Goal: Information Seeking & Learning: Check status

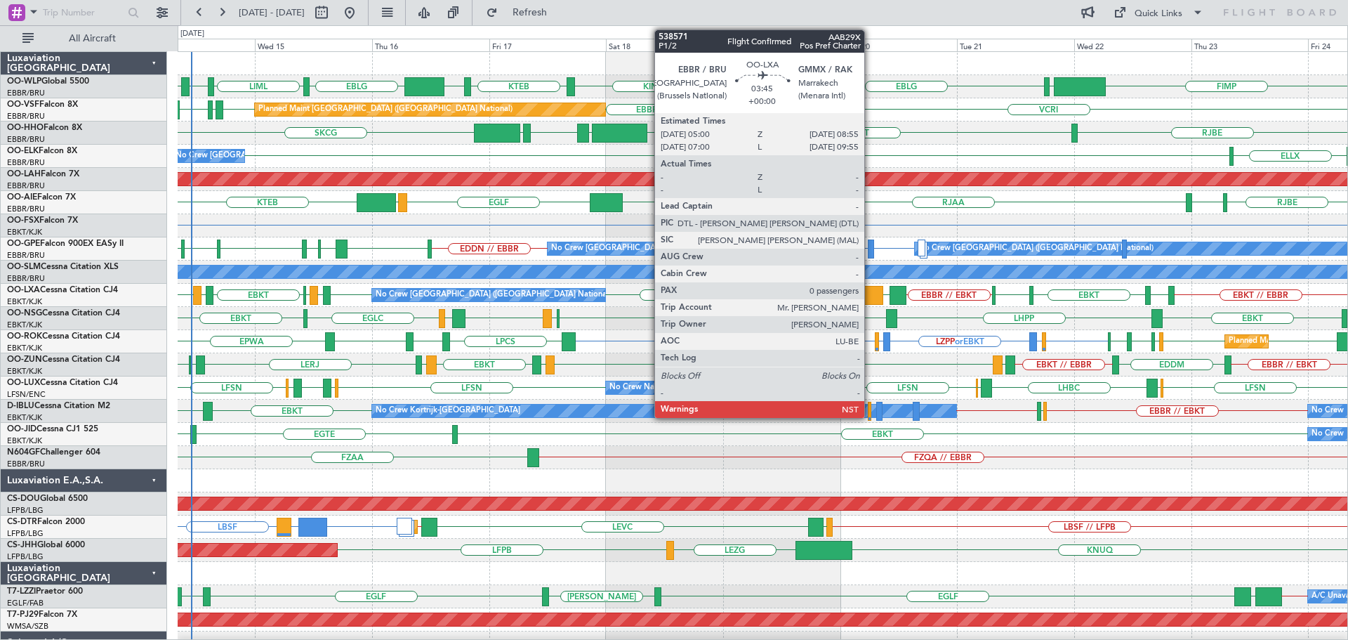
click at [871, 289] on div at bounding box center [874, 295] width 20 height 19
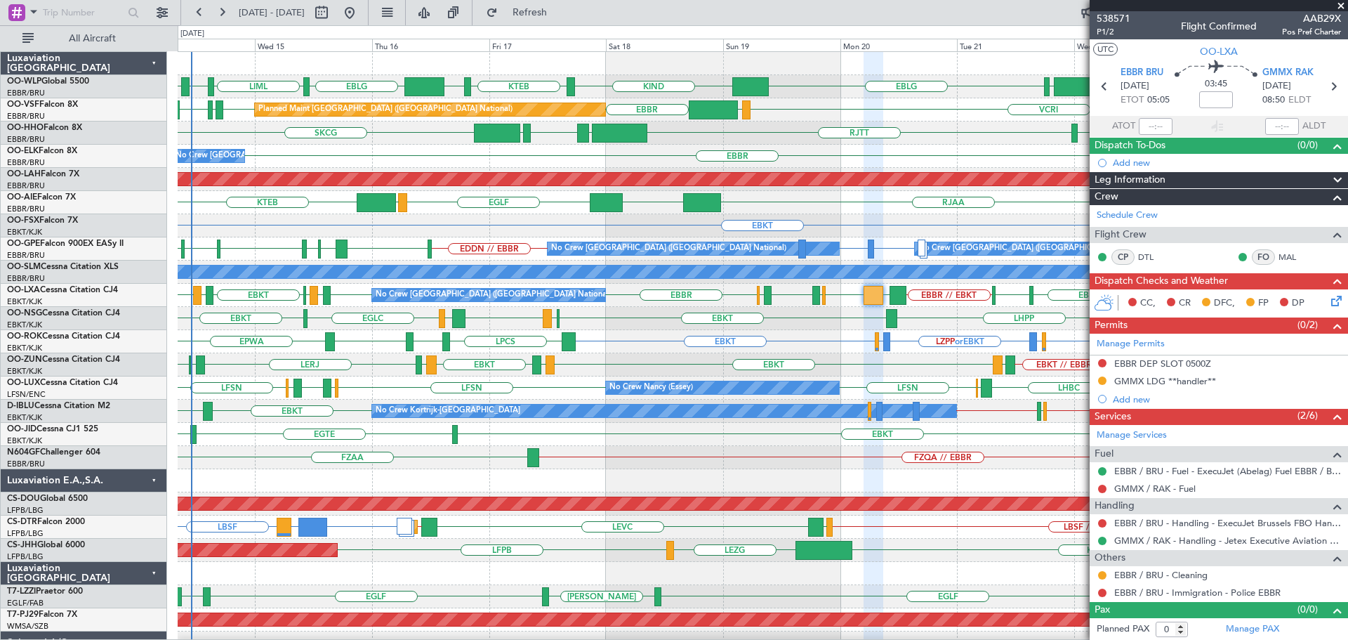
click at [907, 157] on div "EBBR ELLX No Crew [GEOGRAPHIC_DATA] (Brussels National)" at bounding box center [763, 156] width 1170 height 23
click at [892, 214] on div "EBKT" at bounding box center [763, 225] width 1170 height 23
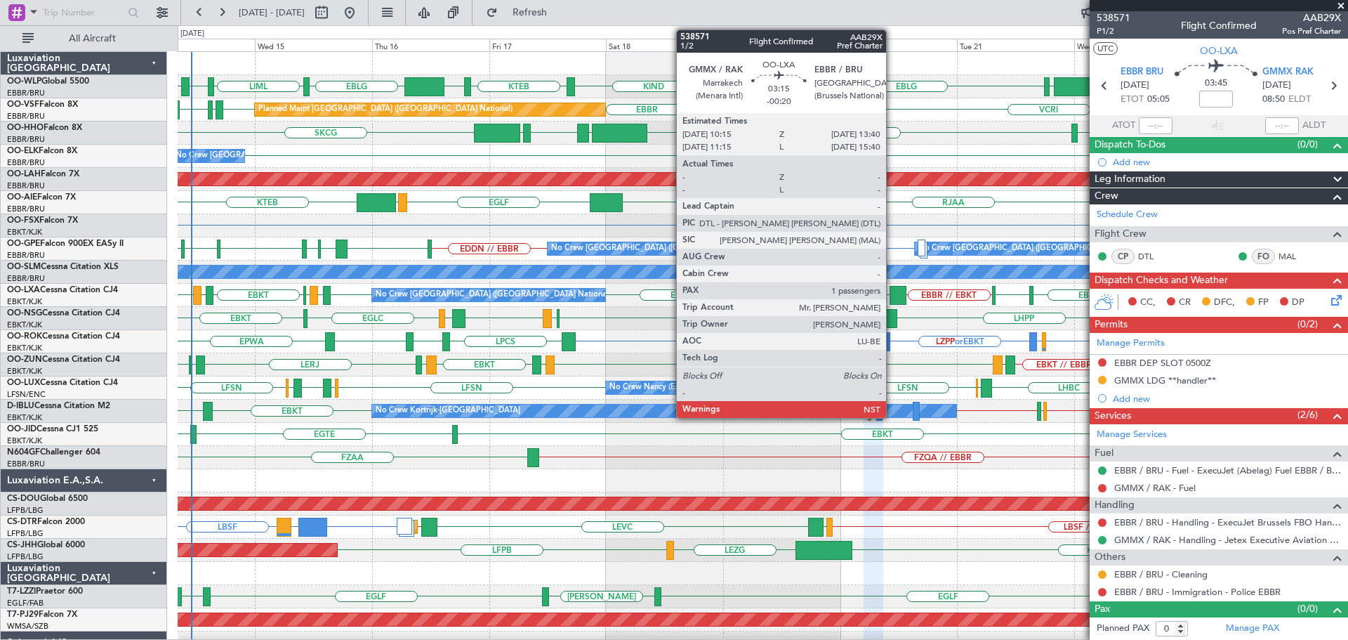
click at [893, 291] on div at bounding box center [898, 295] width 17 height 19
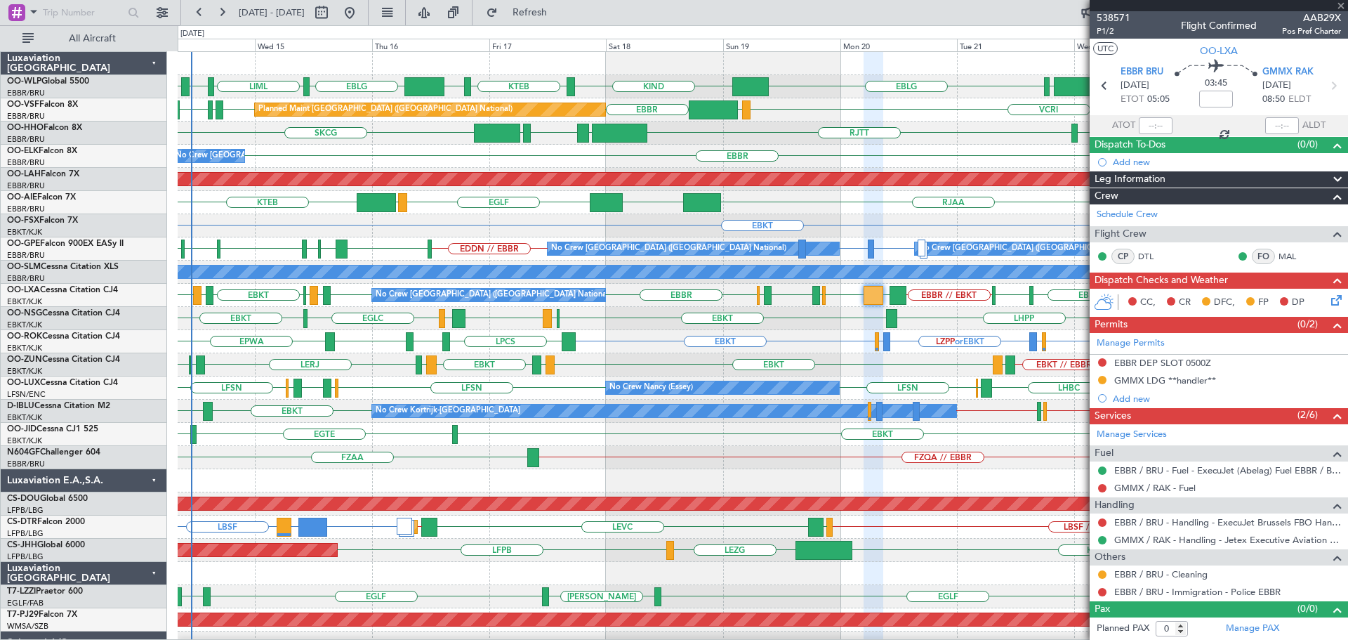
type input "-00:20"
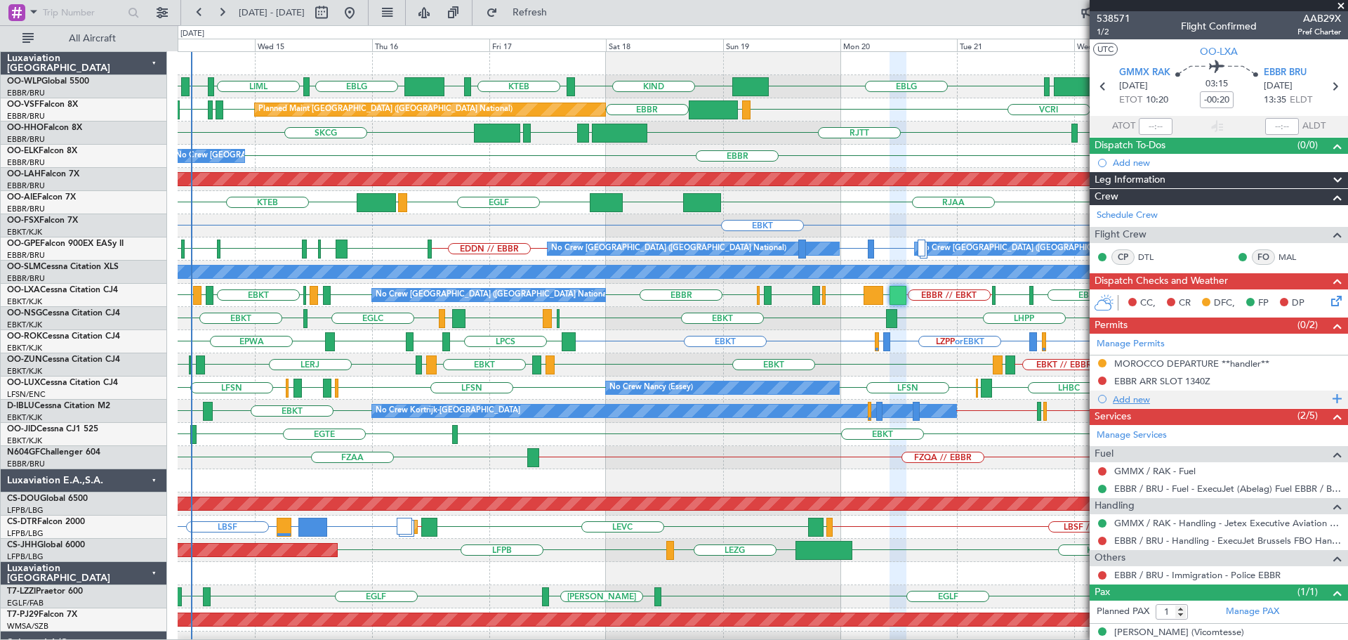
scroll to position [15, 0]
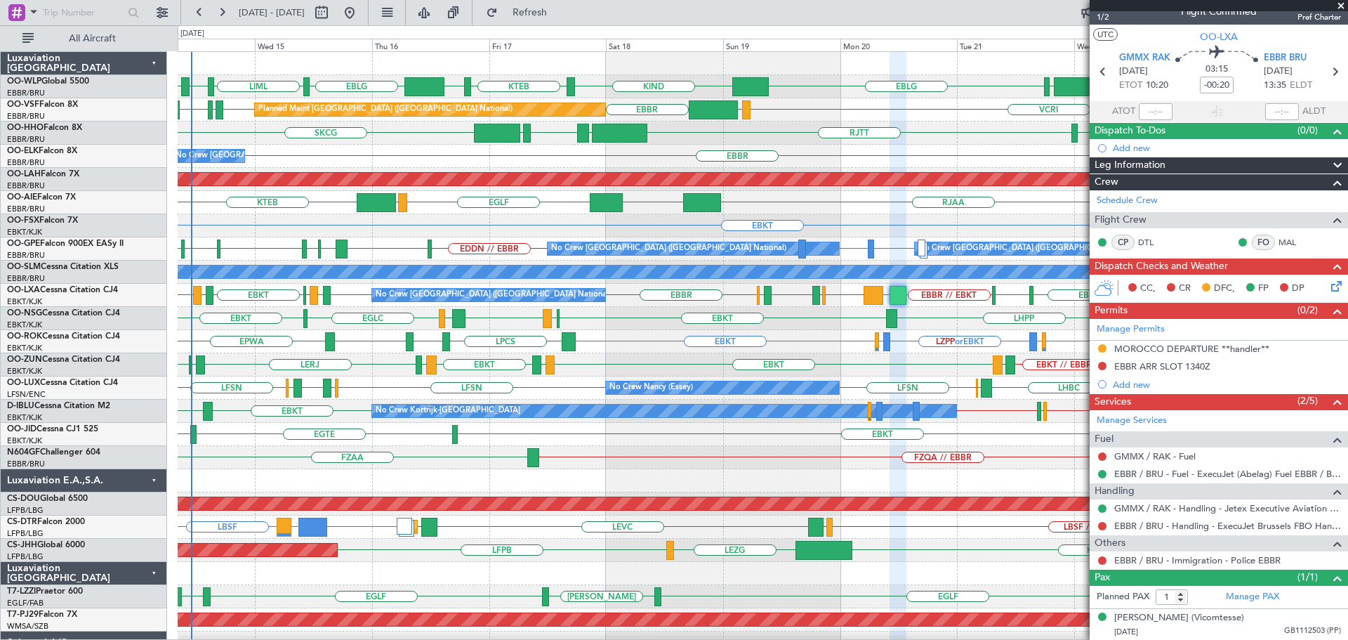
click at [1341, 7] on span at bounding box center [1341, 6] width 14 height 13
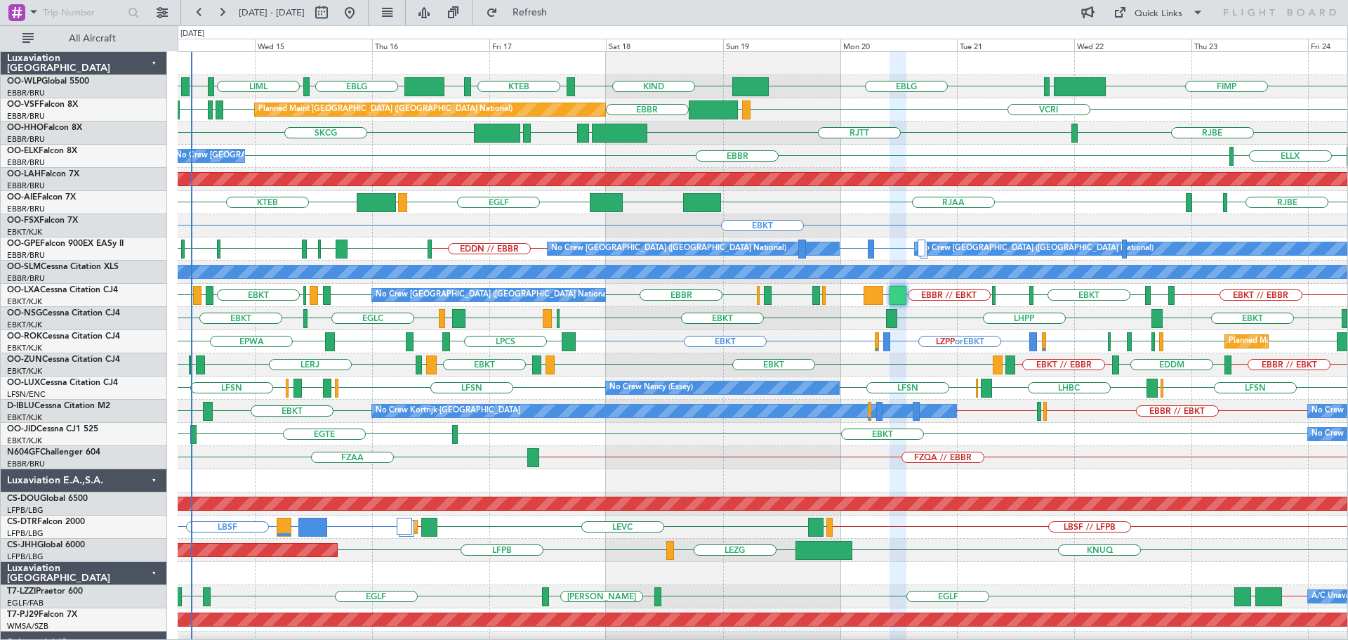
type input "0"
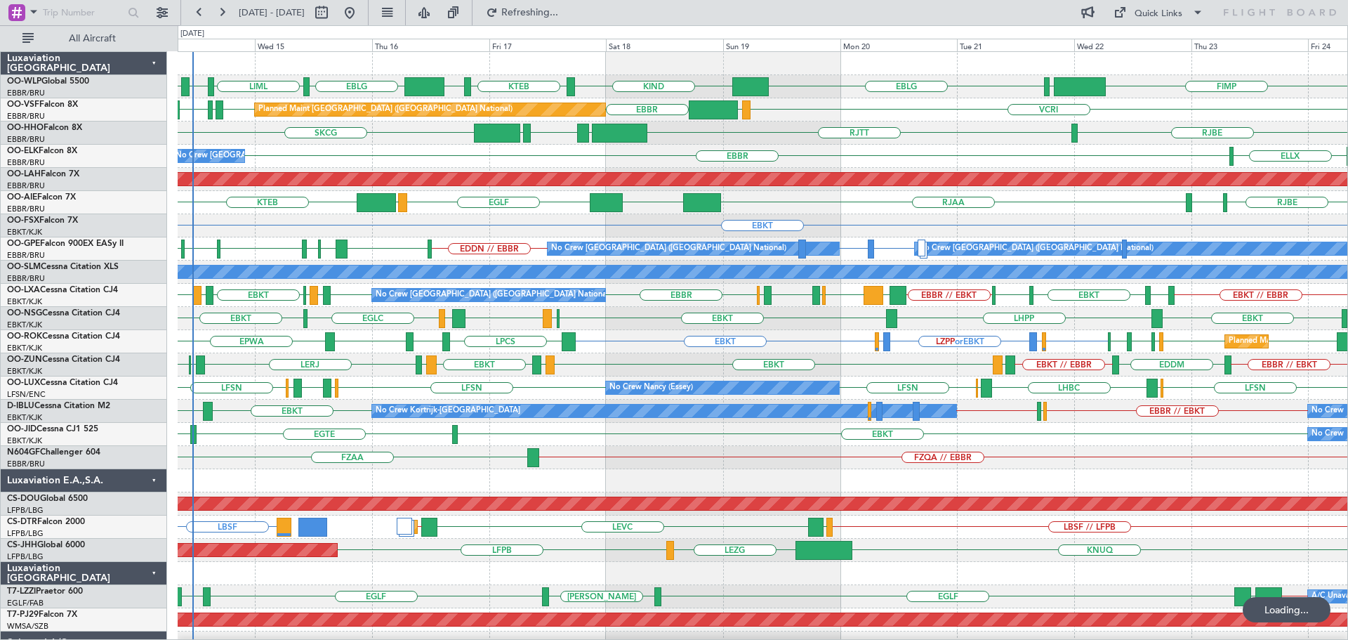
click at [609, 85] on div "FIMP EBLG LIML LIRN ELLX EBLG KIND KTEB KIND LIML" at bounding box center [763, 86] width 1170 height 23
click at [433, 139] on div "RJBE [GEOGRAPHIC_DATA] LROP [GEOGRAPHIC_DATA] EGGD SKCG" at bounding box center [763, 133] width 1170 height 23
click at [431, 140] on div "RJBE [GEOGRAPHIC_DATA] LROP [GEOGRAPHIC_DATA] EGGD SKCG" at bounding box center [763, 133] width 1170 height 23
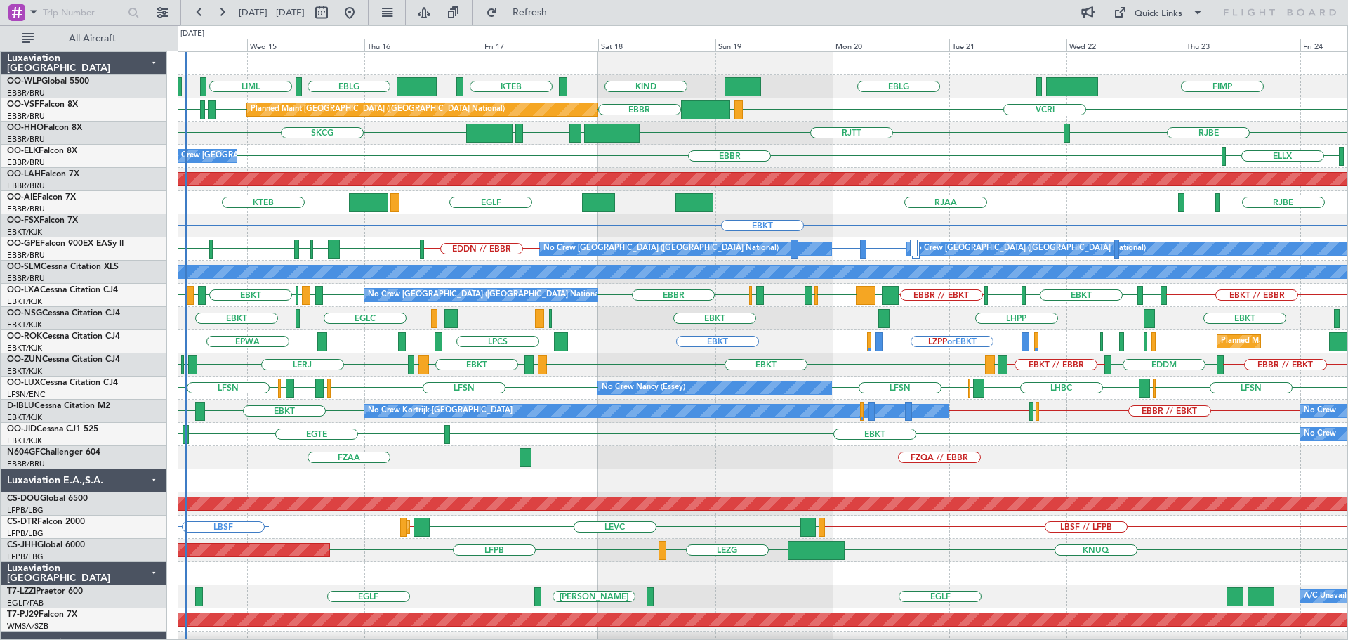
click at [423, 142] on div "RJBE [GEOGRAPHIC_DATA] LROP [GEOGRAPHIC_DATA] EGGD SKCG" at bounding box center [763, 133] width 1170 height 23
click at [424, 142] on div "RJBE [GEOGRAPHIC_DATA] LROP [GEOGRAPHIC_DATA] EGGD SKCG" at bounding box center [763, 133] width 1170 height 23
click at [431, 137] on div "RJBE [GEOGRAPHIC_DATA] LROP [GEOGRAPHIC_DATA] EGGD SKCG" at bounding box center [763, 133] width 1170 height 23
click at [773, 200] on div "LOWS KTEB [GEOGRAPHIC_DATA] RJOB RJAA UZSS [GEOGRAPHIC_DATA] Planned Maint [GEO…" at bounding box center [763, 202] width 1170 height 23
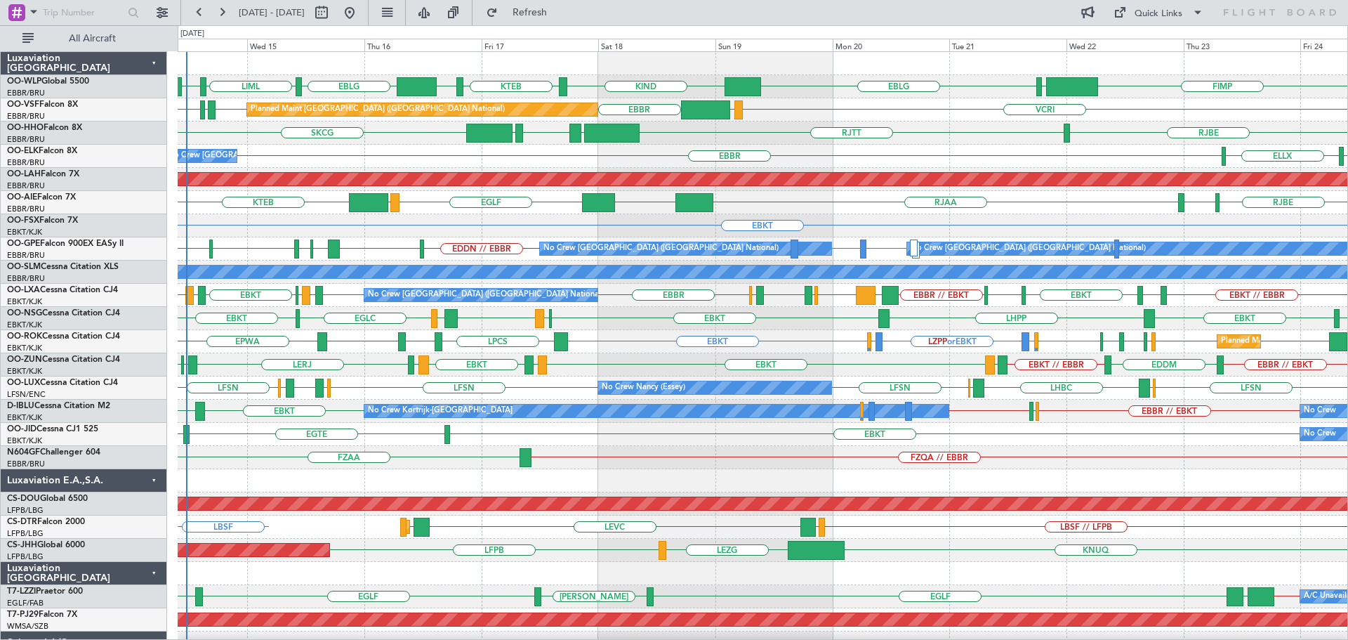
click at [776, 204] on div "LOWS KTEB [GEOGRAPHIC_DATA] RJOB RJAA UZSS [GEOGRAPHIC_DATA] Planned Maint [GEO…" at bounding box center [763, 202] width 1170 height 23
click at [467, 220] on div "EBKT" at bounding box center [763, 225] width 1170 height 23
click at [270, 469] on div at bounding box center [763, 480] width 1170 height 23
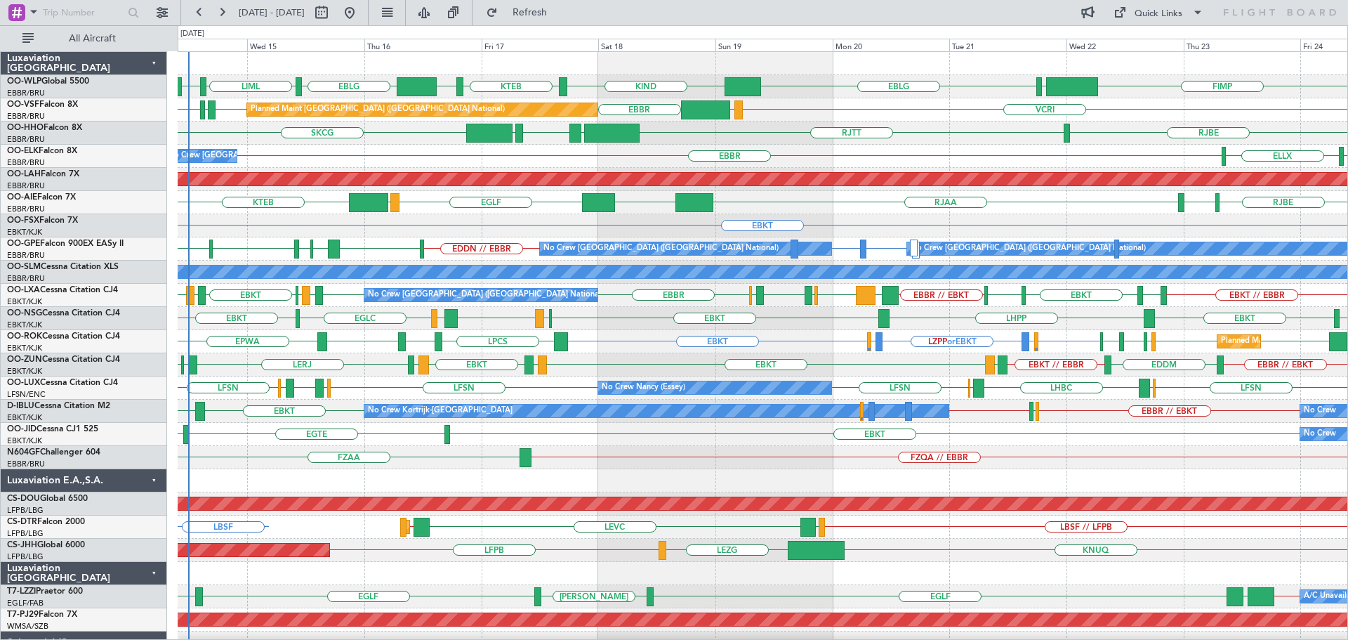
click at [610, 326] on div "LSGS LHPP EBKT [GEOGRAPHIC_DATA] LFML EGPH [GEOGRAPHIC_DATA] EBKT EBKT" at bounding box center [763, 318] width 1170 height 23
click at [957, 150] on div "No Crew [GEOGRAPHIC_DATA] ([GEOGRAPHIC_DATA] National) [GEOGRAPHIC_DATA] [GEOGR…" at bounding box center [763, 156] width 1170 height 23
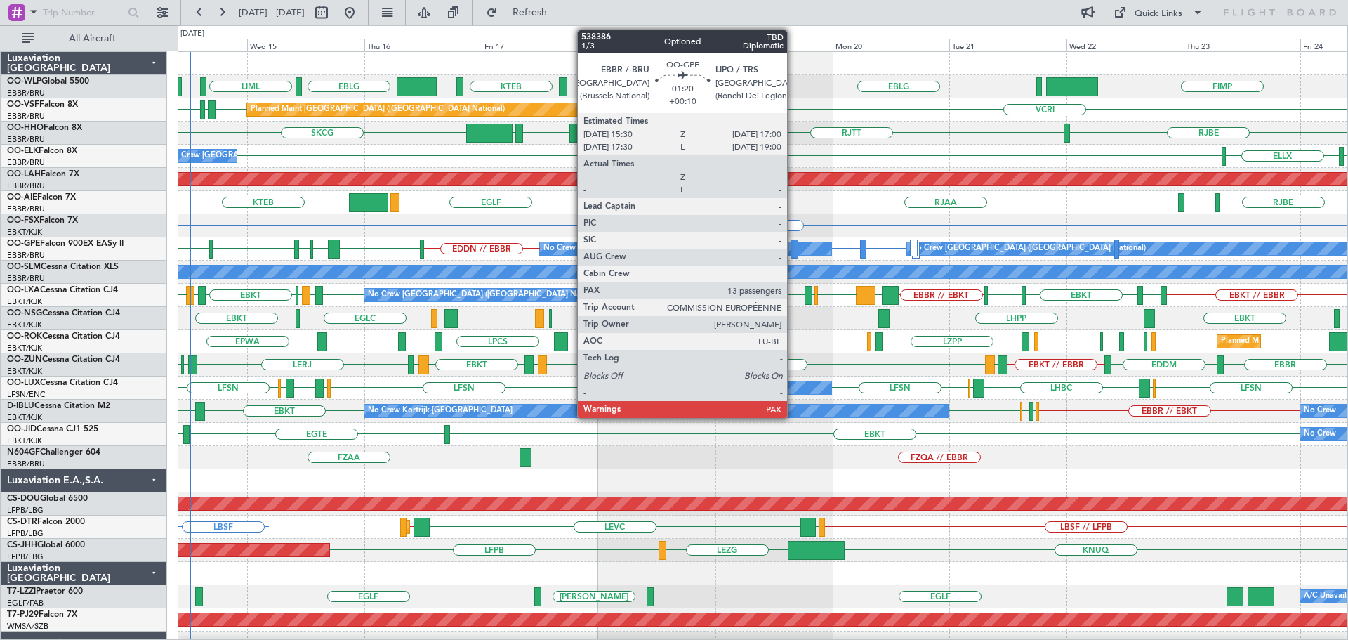
click at [794, 244] on div at bounding box center [795, 248] width 8 height 19
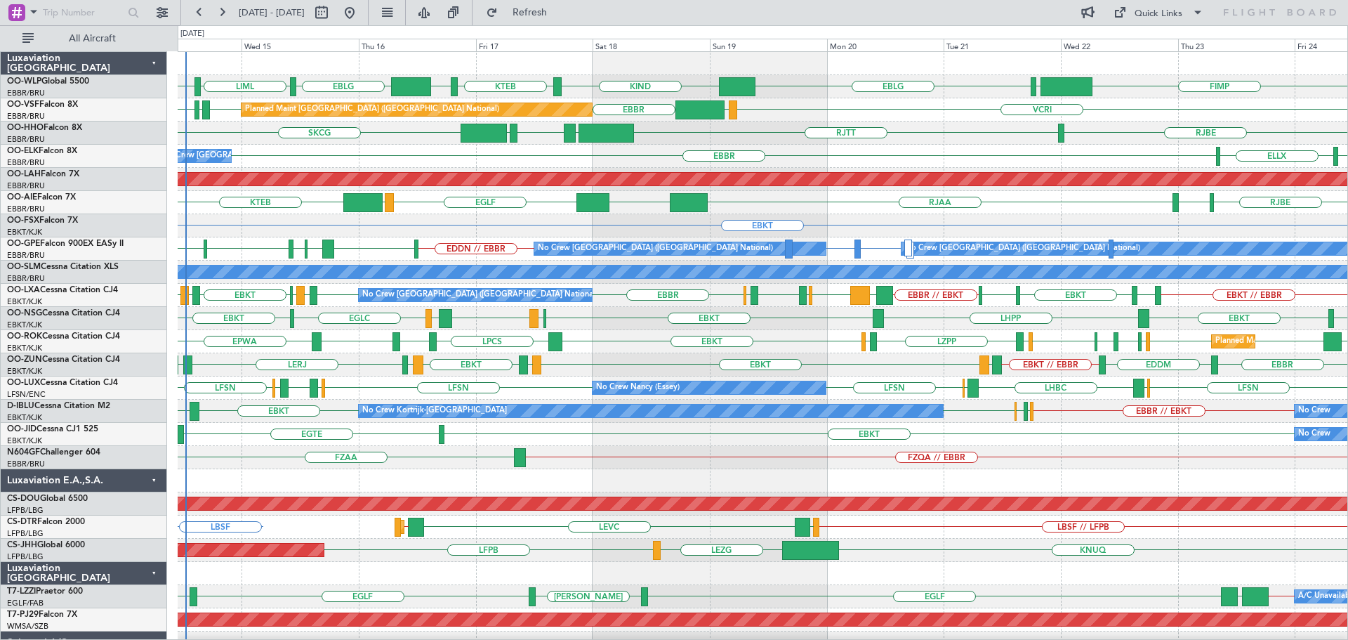
click at [432, 224] on div "EBKT" at bounding box center [763, 225] width 1170 height 23
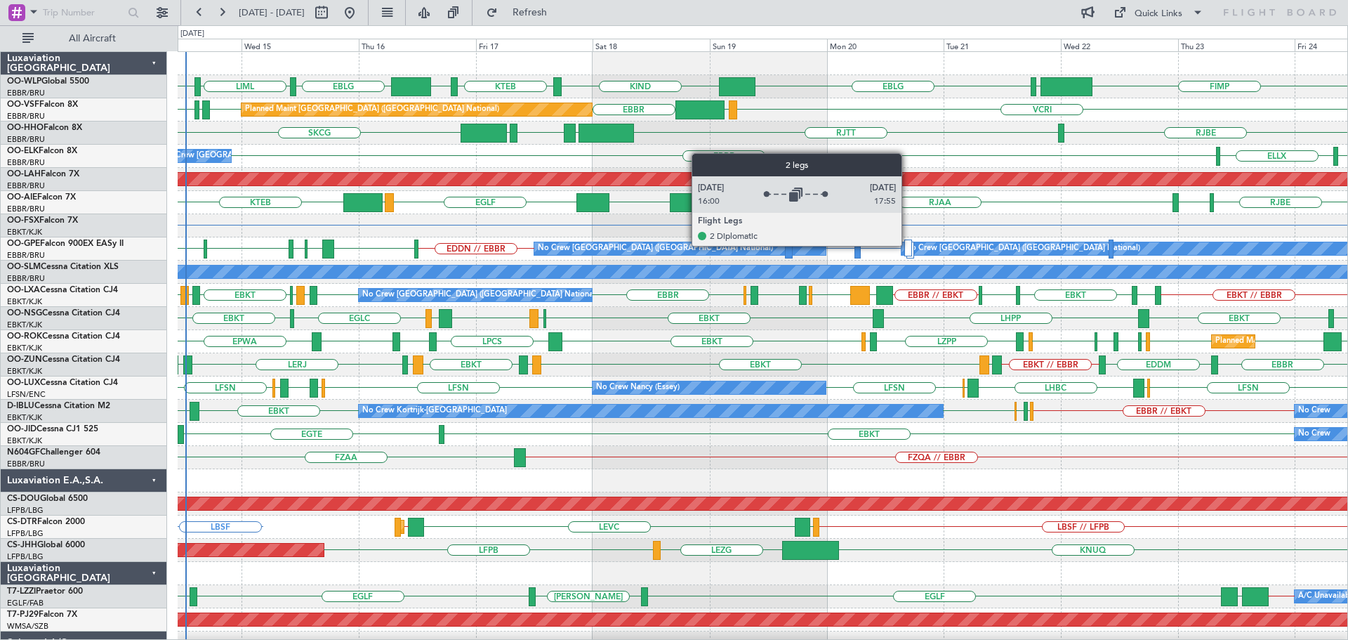
click at [908, 245] on div at bounding box center [909, 247] width 8 height 17
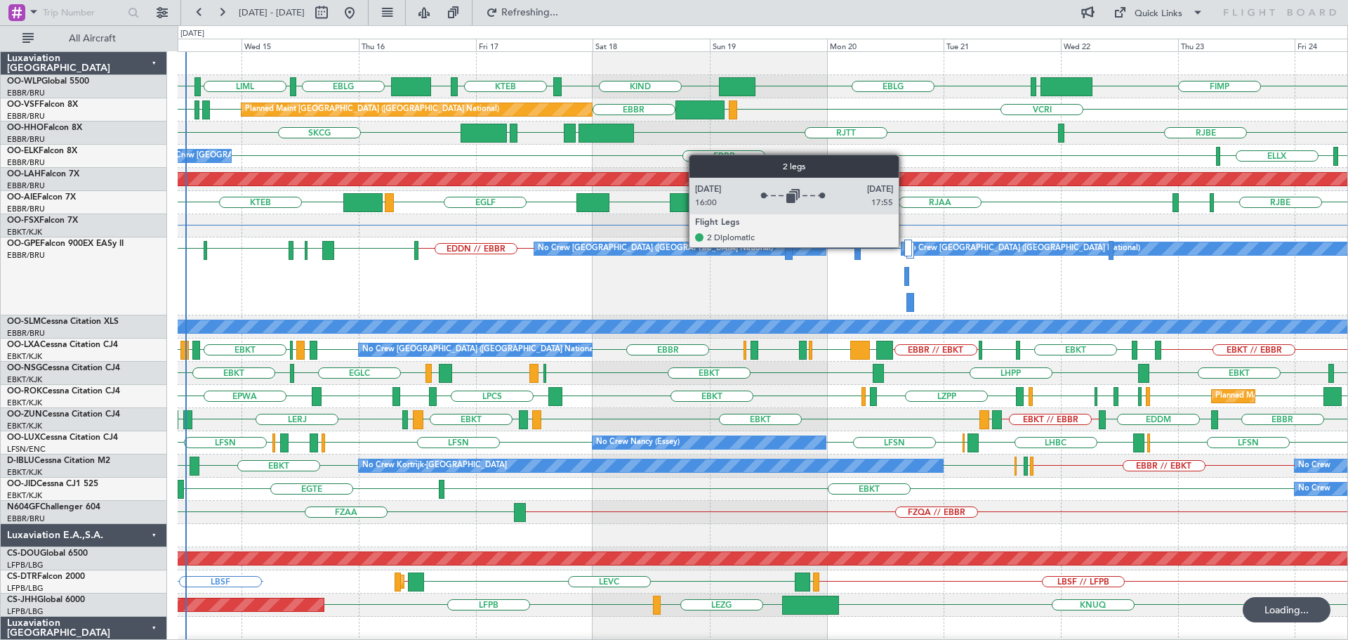
click at [905, 247] on div at bounding box center [909, 247] width 8 height 17
click at [910, 246] on div at bounding box center [909, 247] width 8 height 17
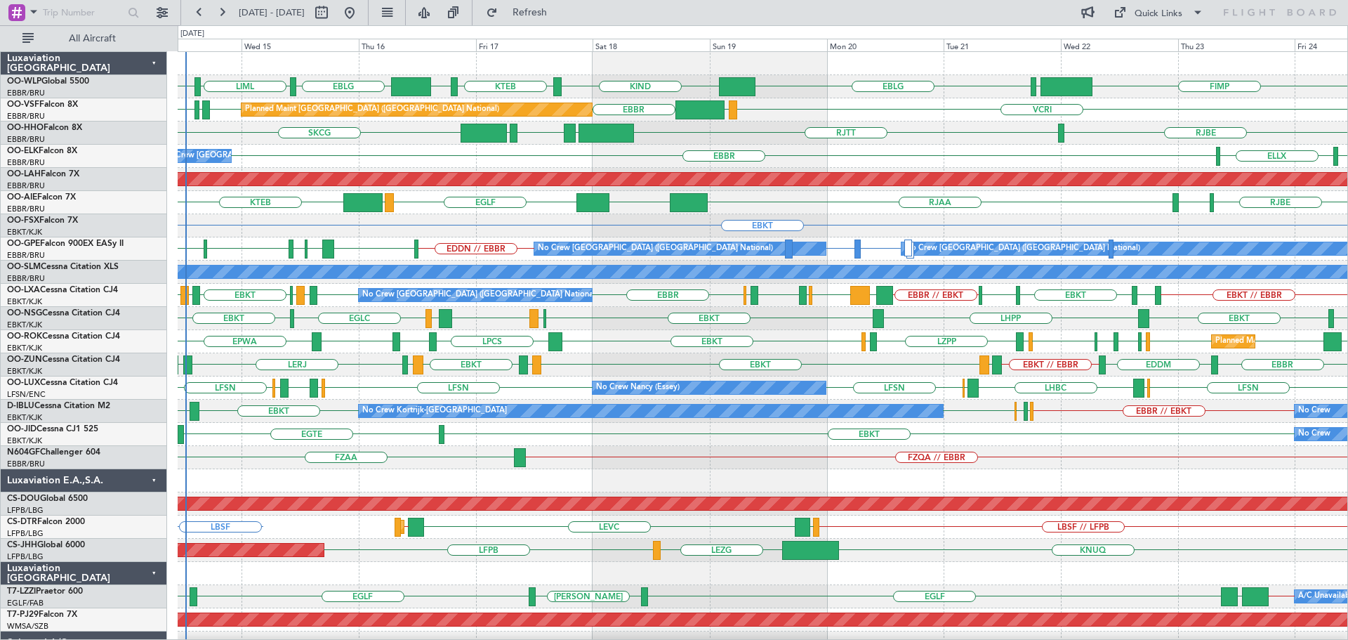
click at [917, 136] on div "SKCG [GEOGRAPHIC_DATA] LROP [GEOGRAPHIC_DATA] EGGD [GEOGRAPHIC_DATA]" at bounding box center [763, 133] width 1170 height 23
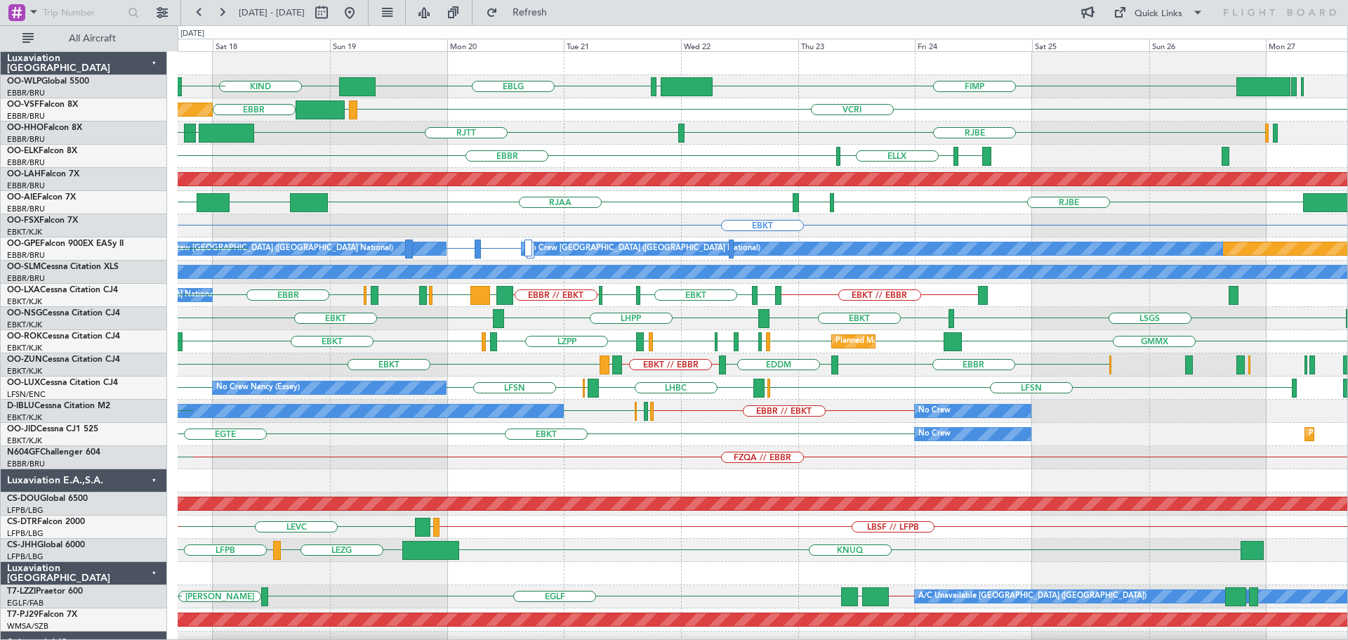
click at [728, 236] on div "EBKT" at bounding box center [763, 225] width 1170 height 23
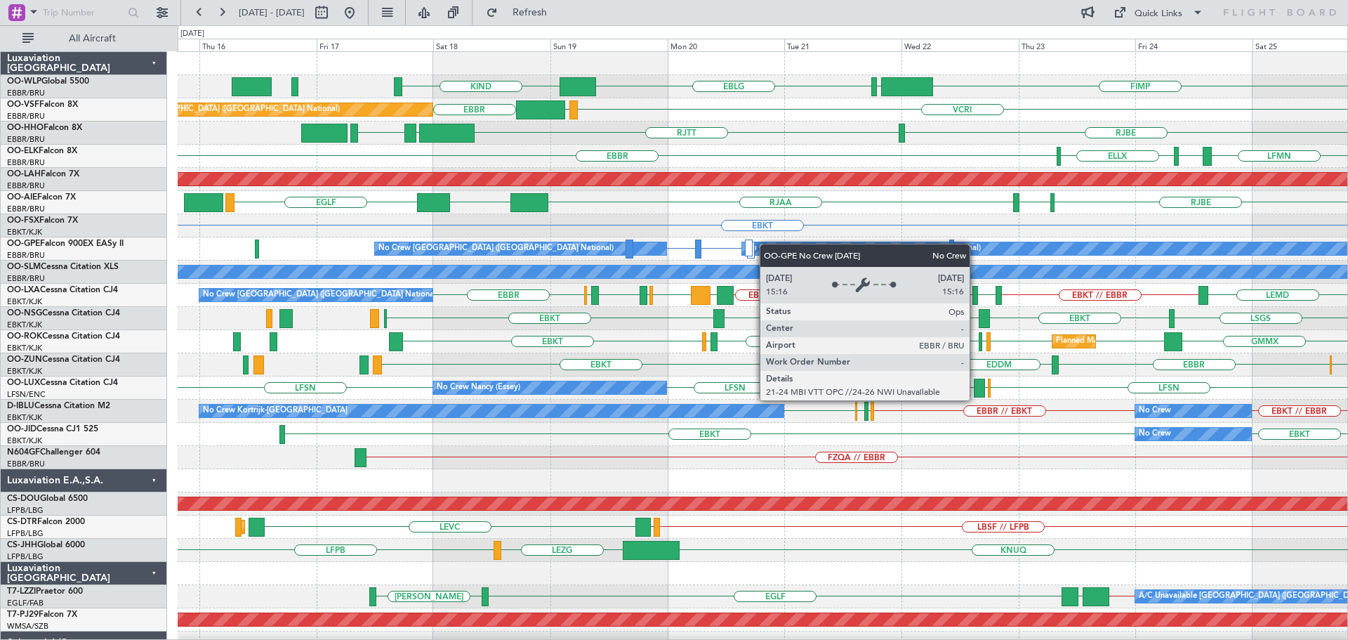
click at [795, 244] on div "EBLG KIND FIMP LIML LIML EBLG ELLX Planned Maint [GEOGRAPHIC_DATA] ([GEOGRAPHIC…" at bounding box center [763, 457] width 1170 height 811
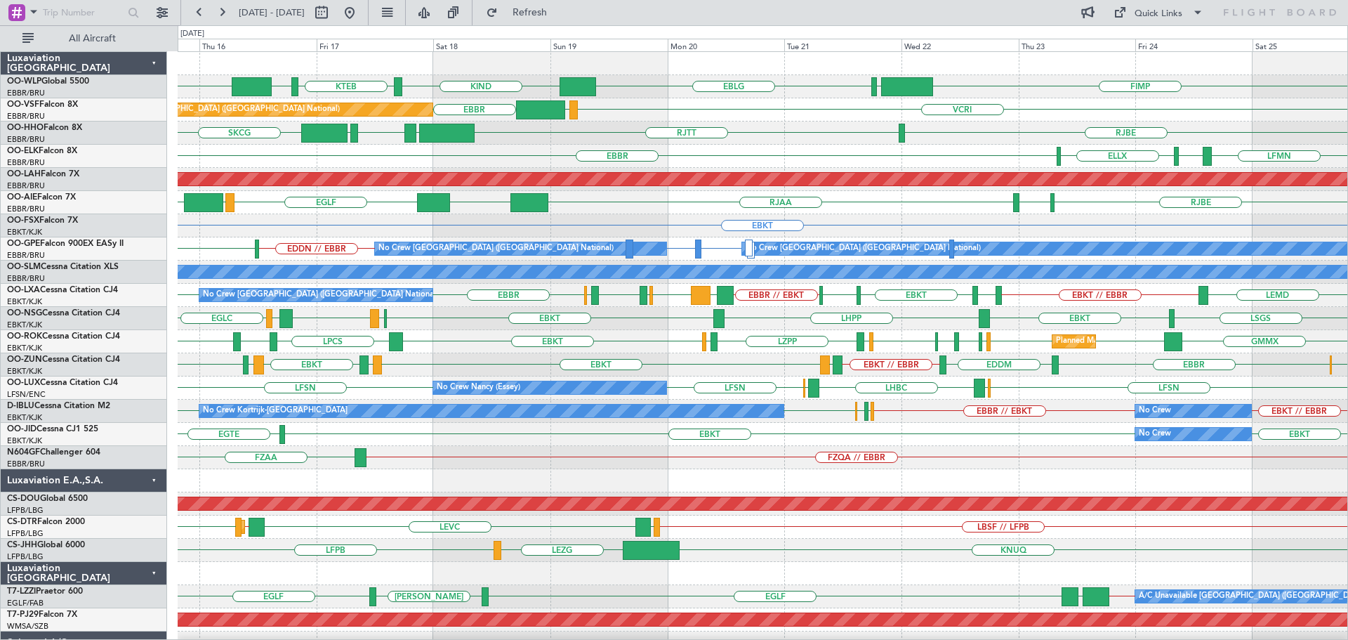
click at [746, 133] on div "SKCG [GEOGRAPHIC_DATA] LROP [GEOGRAPHIC_DATA] EGGD [GEOGRAPHIC_DATA]" at bounding box center [763, 133] width 1170 height 23
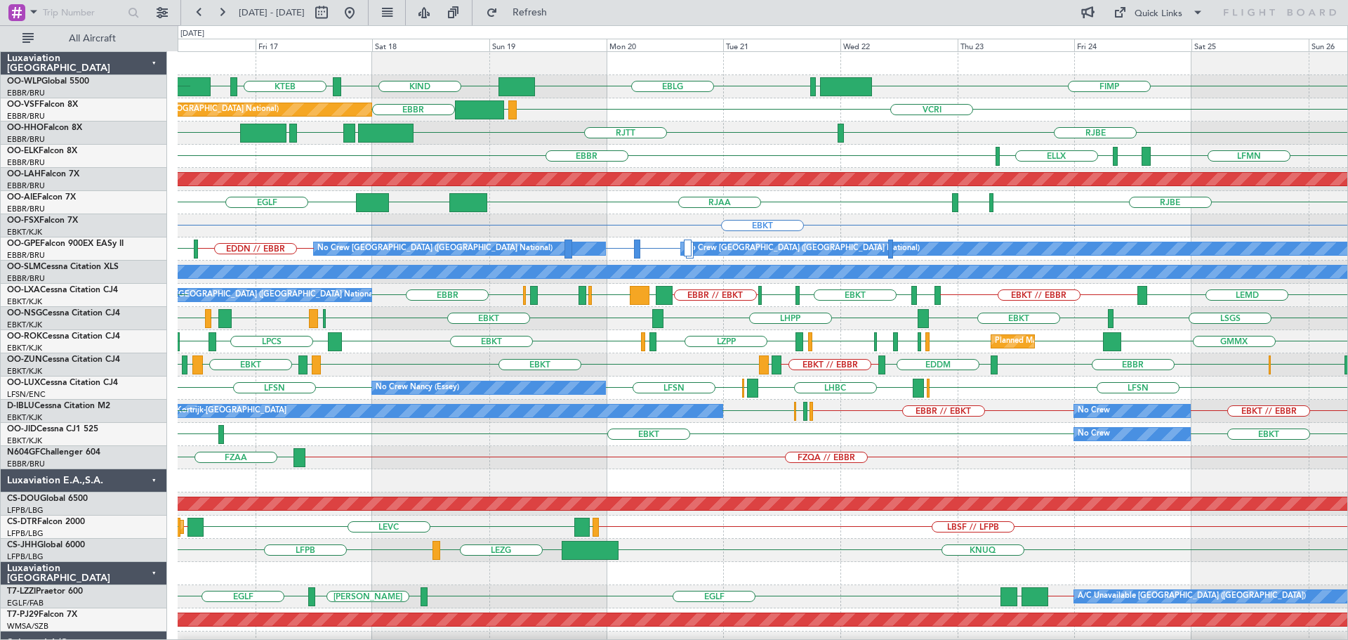
click at [610, 216] on div "EBLG KIND KTEB KIND FIMP LIML EBLG Planned Maint [GEOGRAPHIC_DATA] ([GEOGRAPHIC…" at bounding box center [763, 481] width 1170 height 858
click at [570, 213] on div "RJAA UZSS [GEOGRAPHIC_DATA] [GEOGRAPHIC_DATA] RJOB" at bounding box center [763, 202] width 1170 height 23
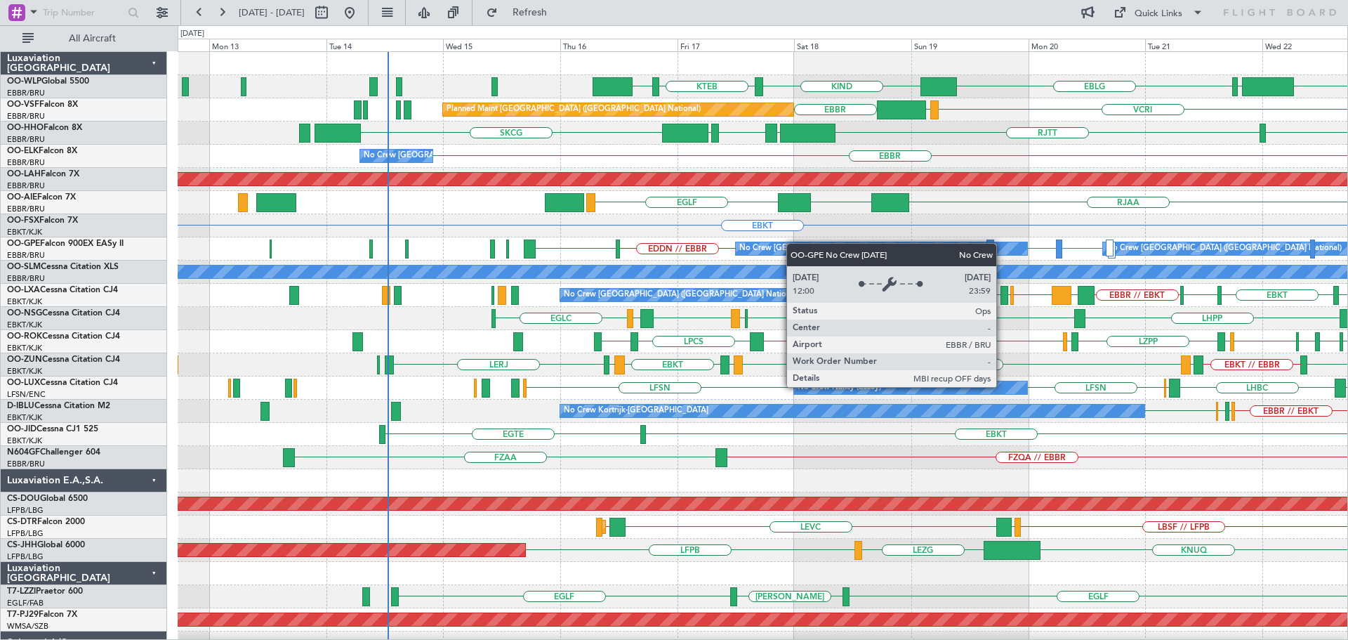
click at [817, 246] on div "FIMP LIML EBLG KIND KTEB KIND VCRI VRMU [GEOGRAPHIC_DATA] Planned Maint [GEOGRA…" at bounding box center [763, 481] width 1170 height 858
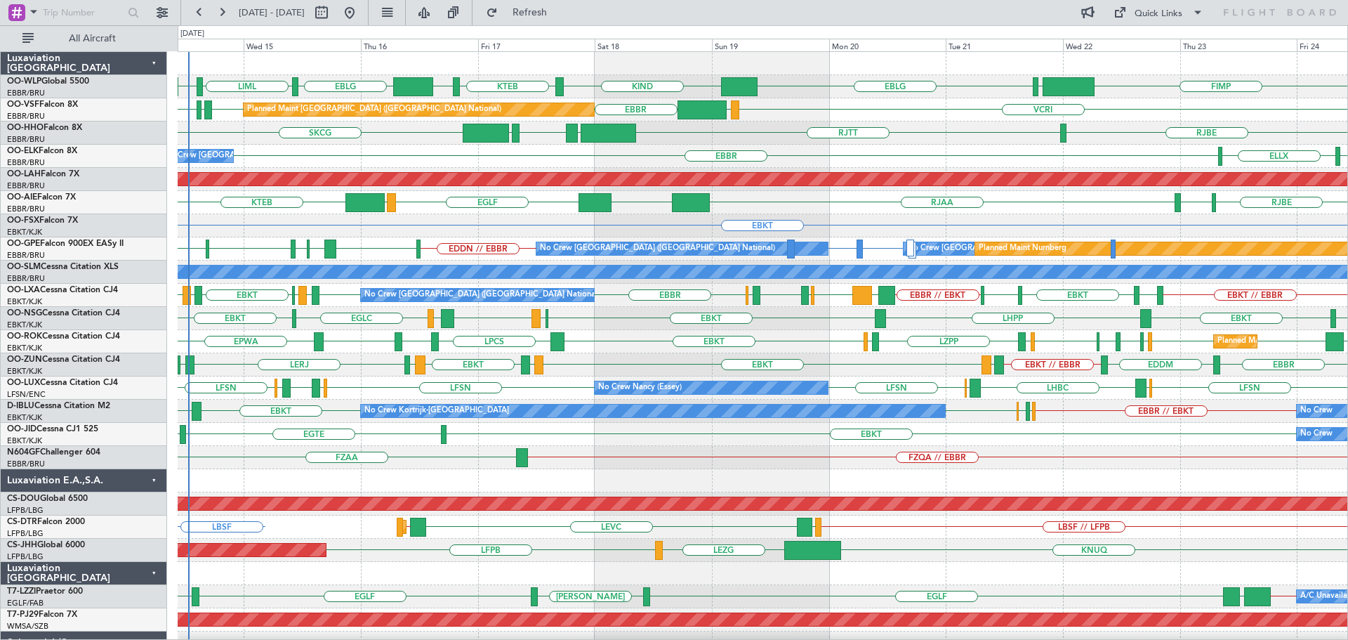
click at [676, 234] on div "EBKT" at bounding box center [763, 225] width 1170 height 23
click at [936, 114] on div "Planned Maint [GEOGRAPHIC_DATA] ([GEOGRAPHIC_DATA] National) [GEOGRAPHIC_DATA] …" at bounding box center [763, 109] width 1170 height 23
click at [577, 428] on div "EGTE EBKT EBKT No Crew" at bounding box center [763, 434] width 1170 height 23
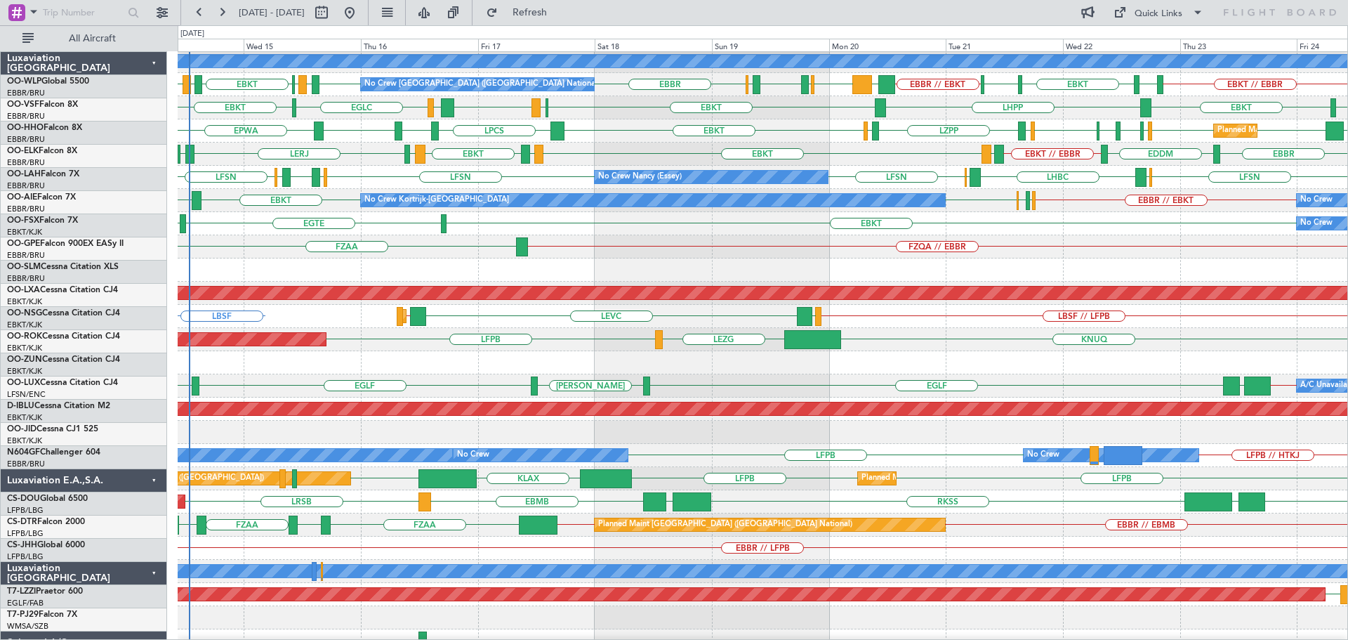
scroll to position [281, 0]
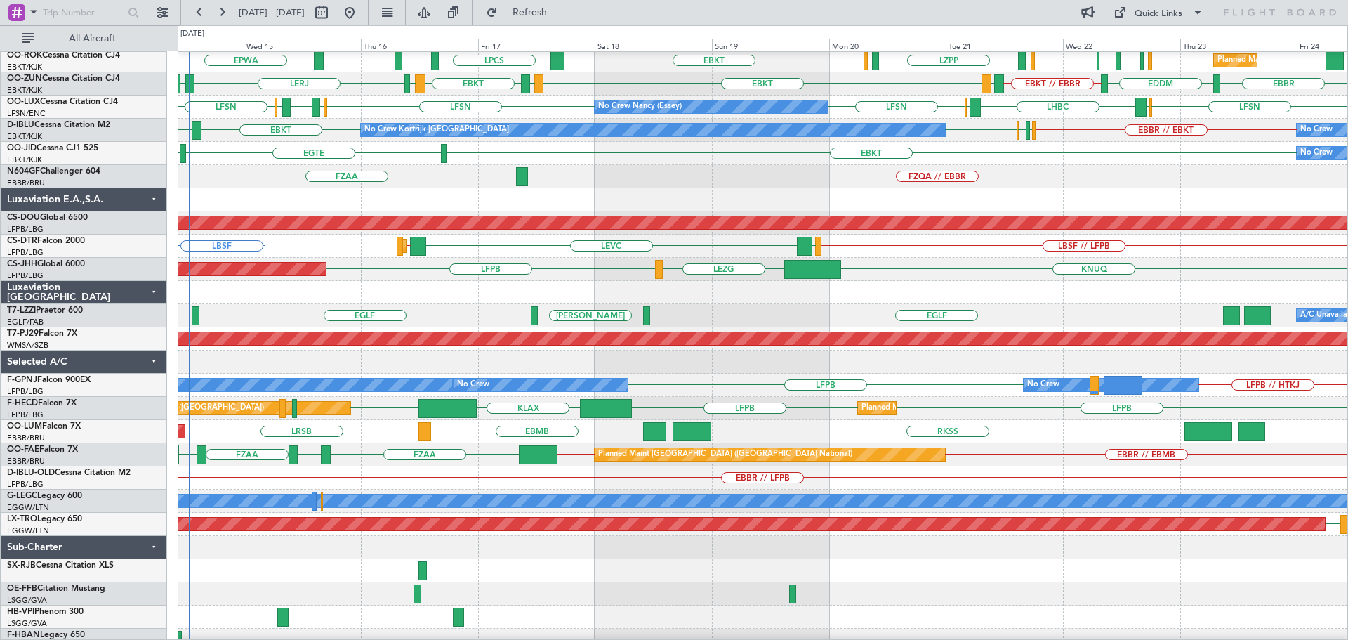
click at [958, 570] on div at bounding box center [763, 570] width 1170 height 23
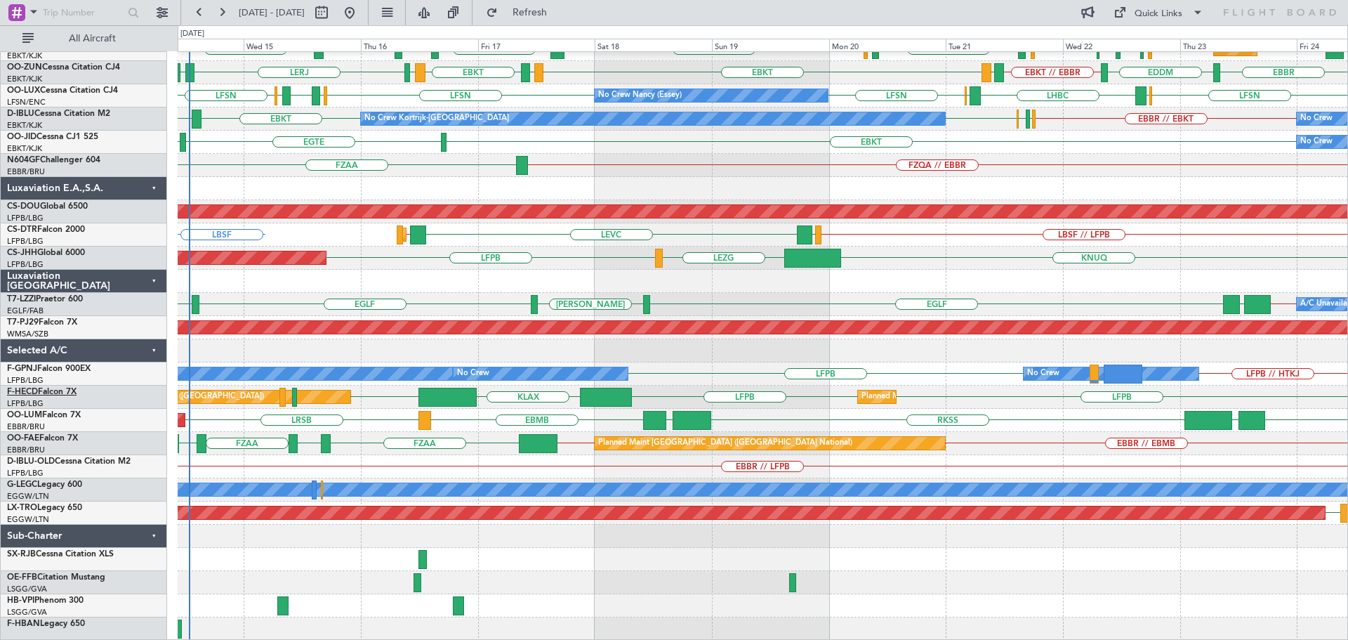
click at [40, 391] on link "F-HECD Falcon 7X" at bounding box center [42, 392] width 70 height 8
click at [631, 159] on div "FZAA FZQA // EBBR" at bounding box center [763, 165] width 1170 height 23
click at [681, 178] on div at bounding box center [763, 188] width 1170 height 23
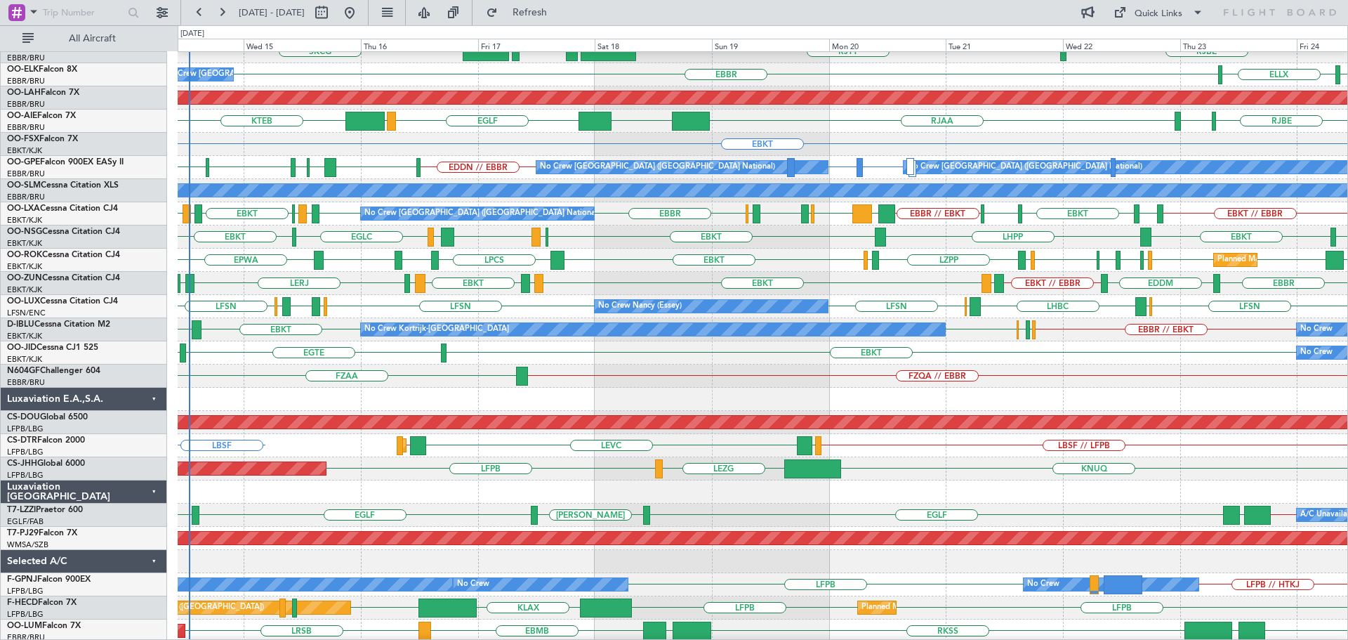
scroll to position [0, 0]
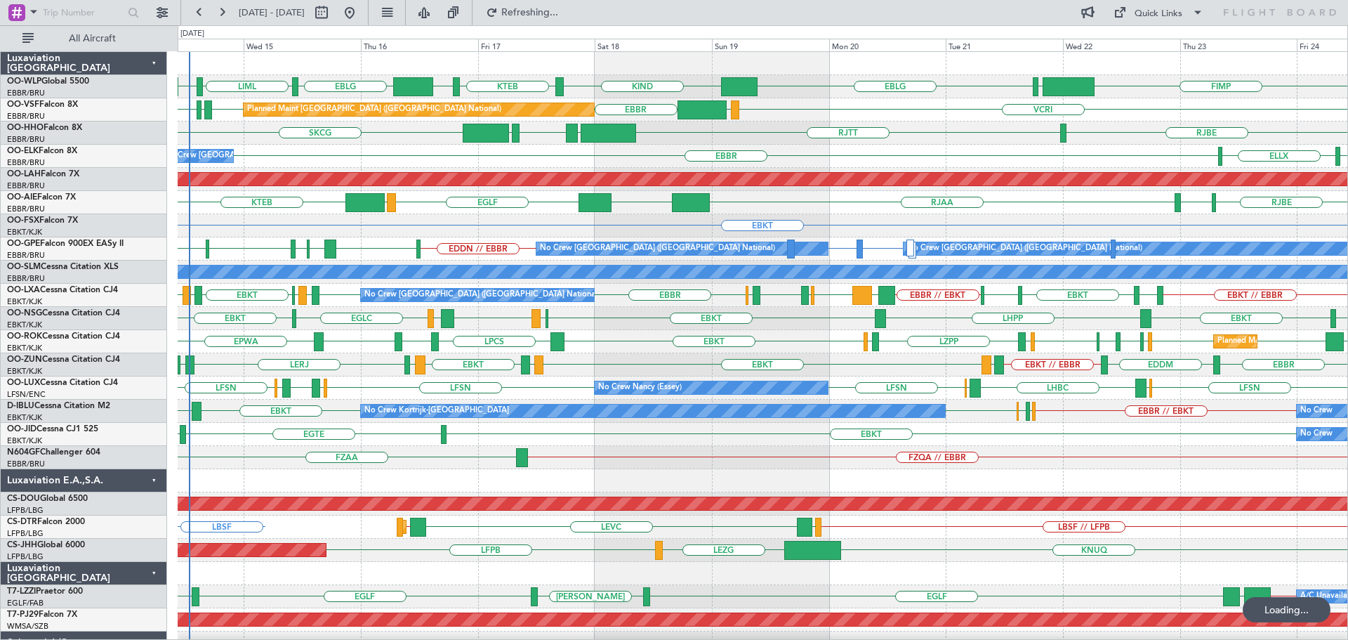
click at [938, 140] on div "RJBE [GEOGRAPHIC_DATA] SKCG LROP [GEOGRAPHIC_DATA] EGGD" at bounding box center [763, 133] width 1170 height 23
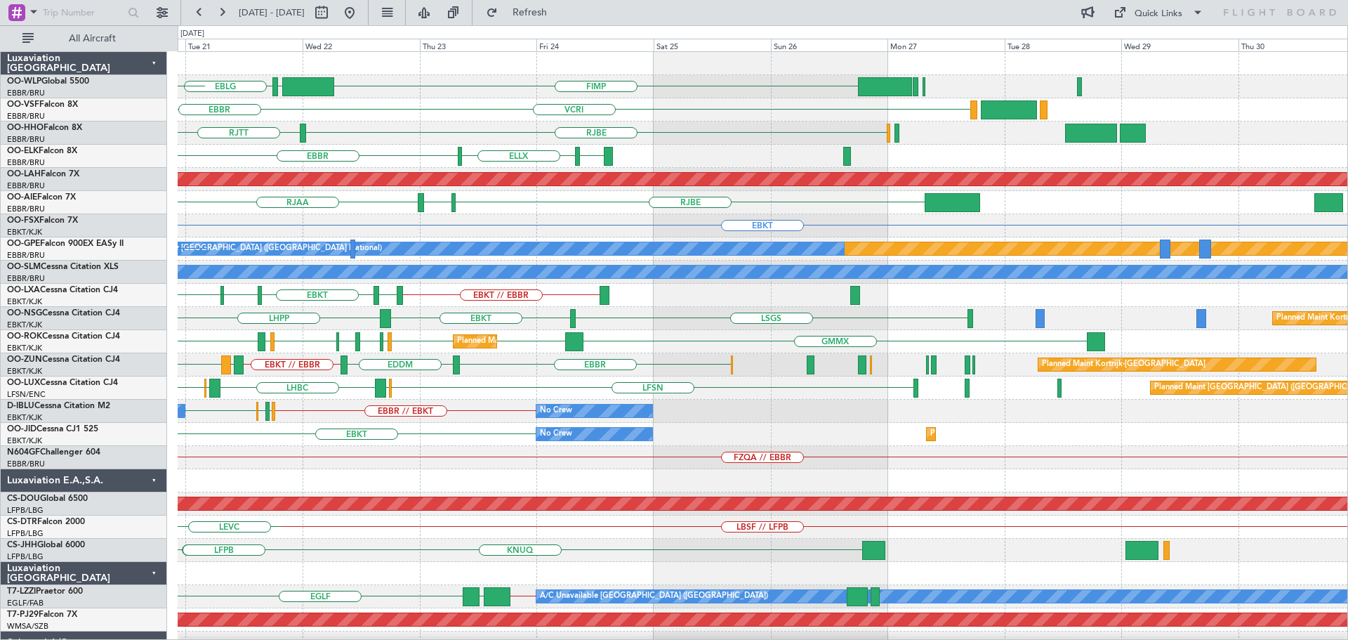
click at [464, 555] on div "FIMP EBLG LIML KIND VCRI VRMU [GEOGRAPHIC_DATA] [GEOGRAPHIC_DATA] [GEOGRAPHIC_D…" at bounding box center [763, 492] width 1170 height 881
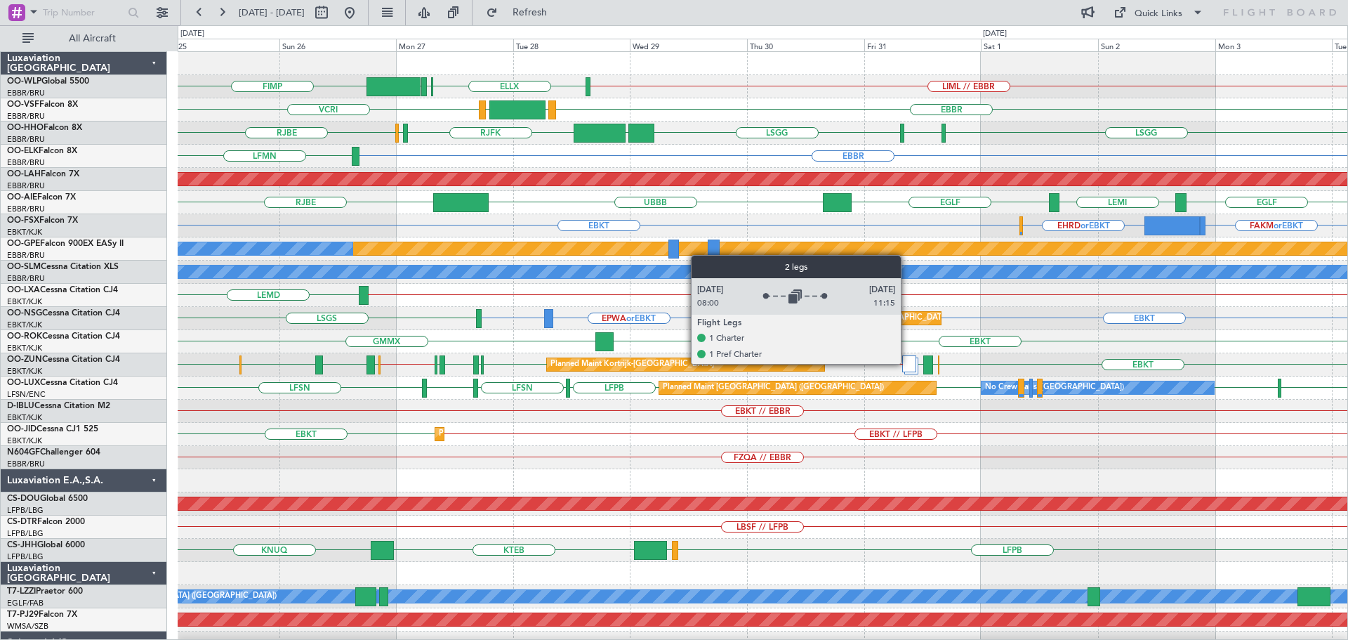
click at [907, 363] on div at bounding box center [910, 363] width 14 height 17
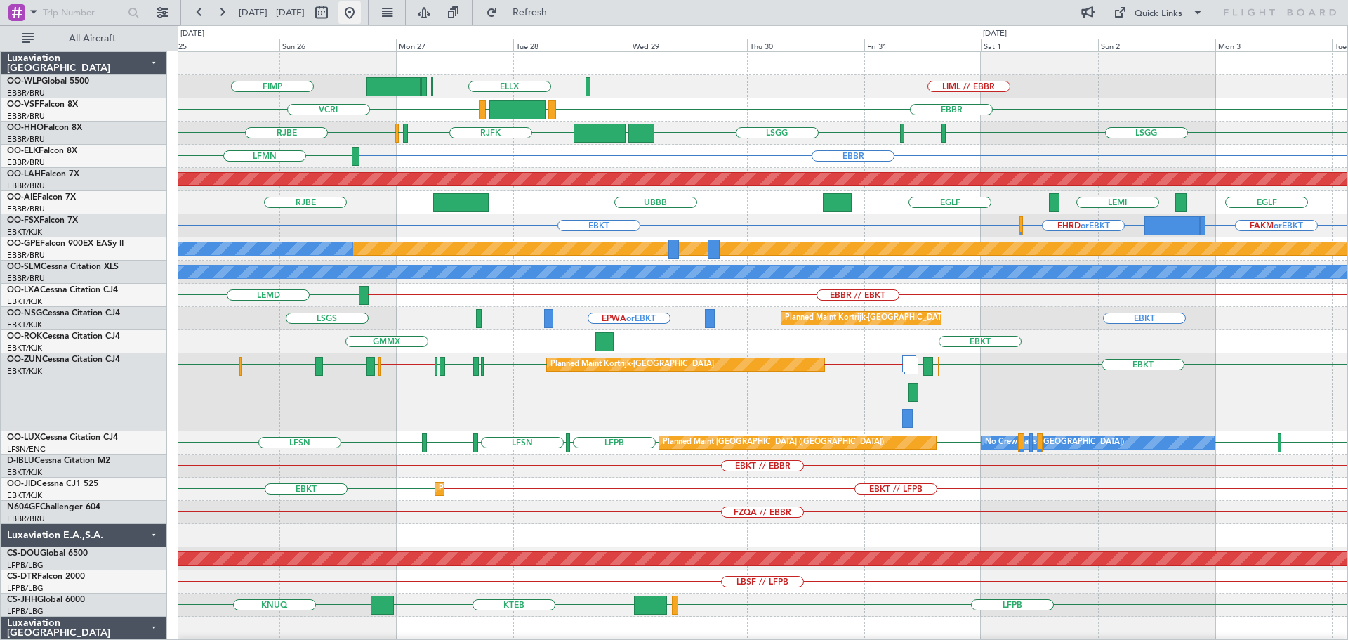
click at [361, 11] on button at bounding box center [350, 12] width 22 height 22
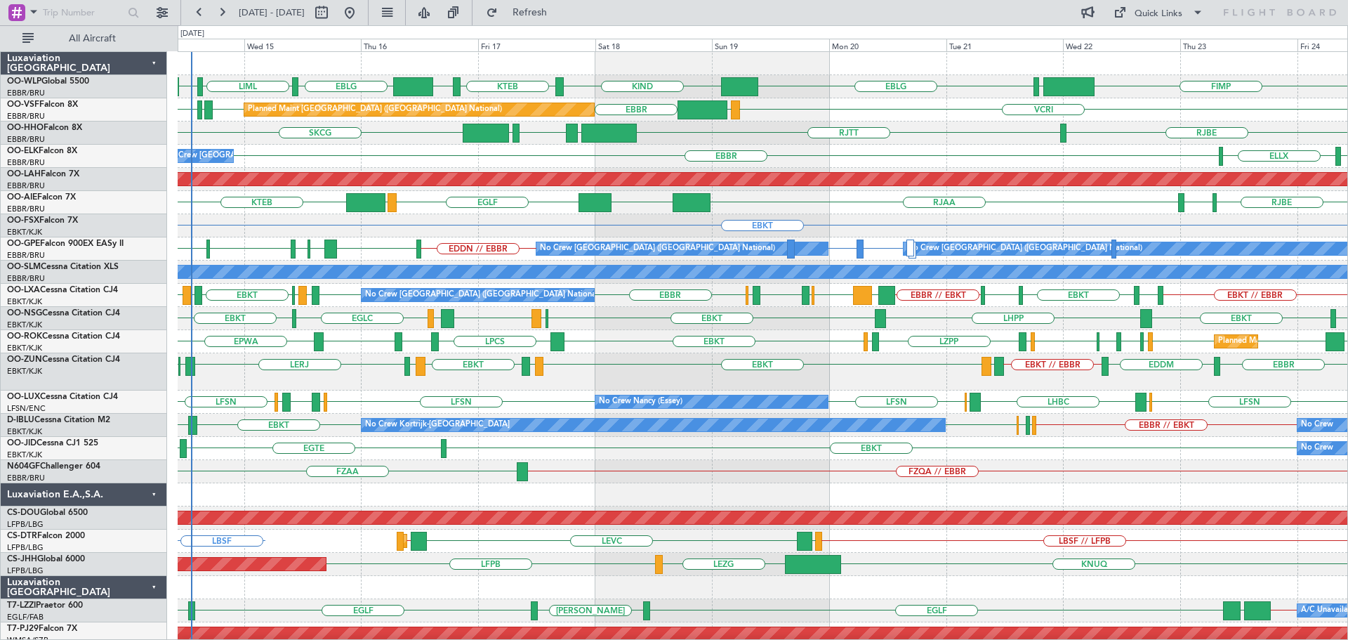
click at [369, 372] on div "LERJ EBOS EBKT [GEOGRAPHIC_DATA] EDDM EBKT // EBBR LEGE EBKT LFMD EBKT [PERSON_…" at bounding box center [763, 371] width 1170 height 37
click at [1022, 143] on div "SKCG RJBE RJTT LROP LSGG EGGD" at bounding box center [763, 133] width 1170 height 23
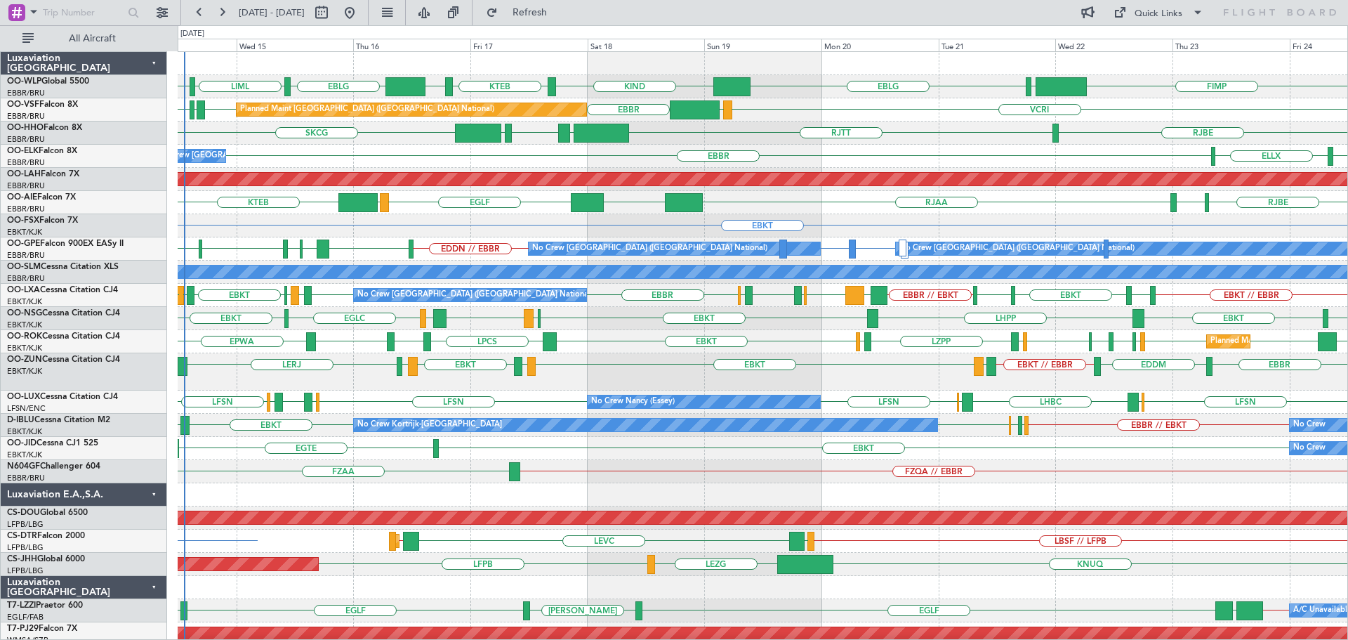
click at [595, 365] on div "LERJ EBOS EBKT LFMD EBKT LEIB EBBR EDDM EBKT // EBBR LEGE EBKT" at bounding box center [763, 371] width 1170 height 37
click at [479, 465] on div "FZAA FZQA // EBBR" at bounding box center [763, 471] width 1170 height 23
click at [407, 142] on div "SKCG RJBE RJTT LROP LSGG EGGD" at bounding box center [763, 133] width 1170 height 23
